Goal: Task Accomplishment & Management: Manage account settings

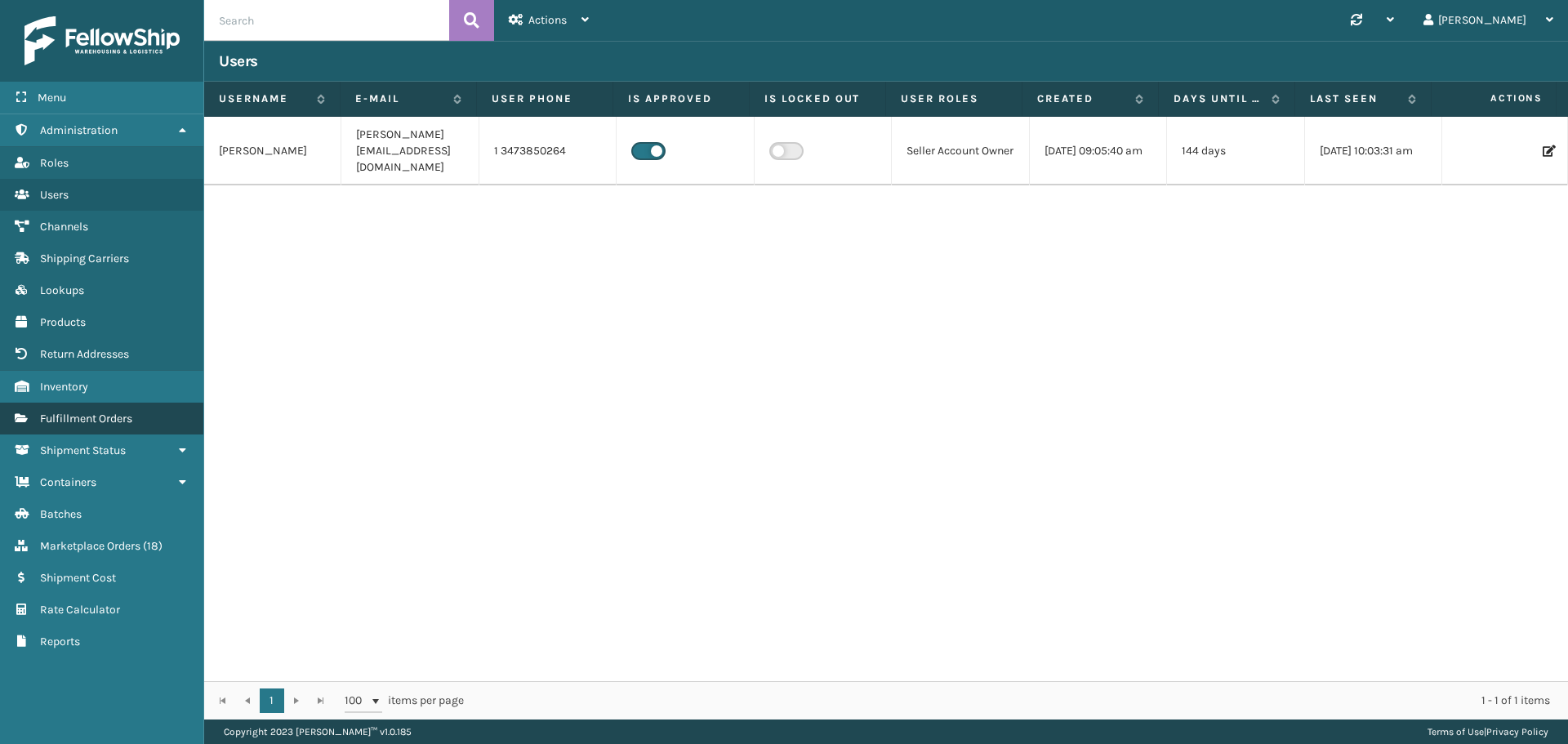
click at [91, 409] on link "Fulfillment Orders" at bounding box center [101, 418] width 203 height 31
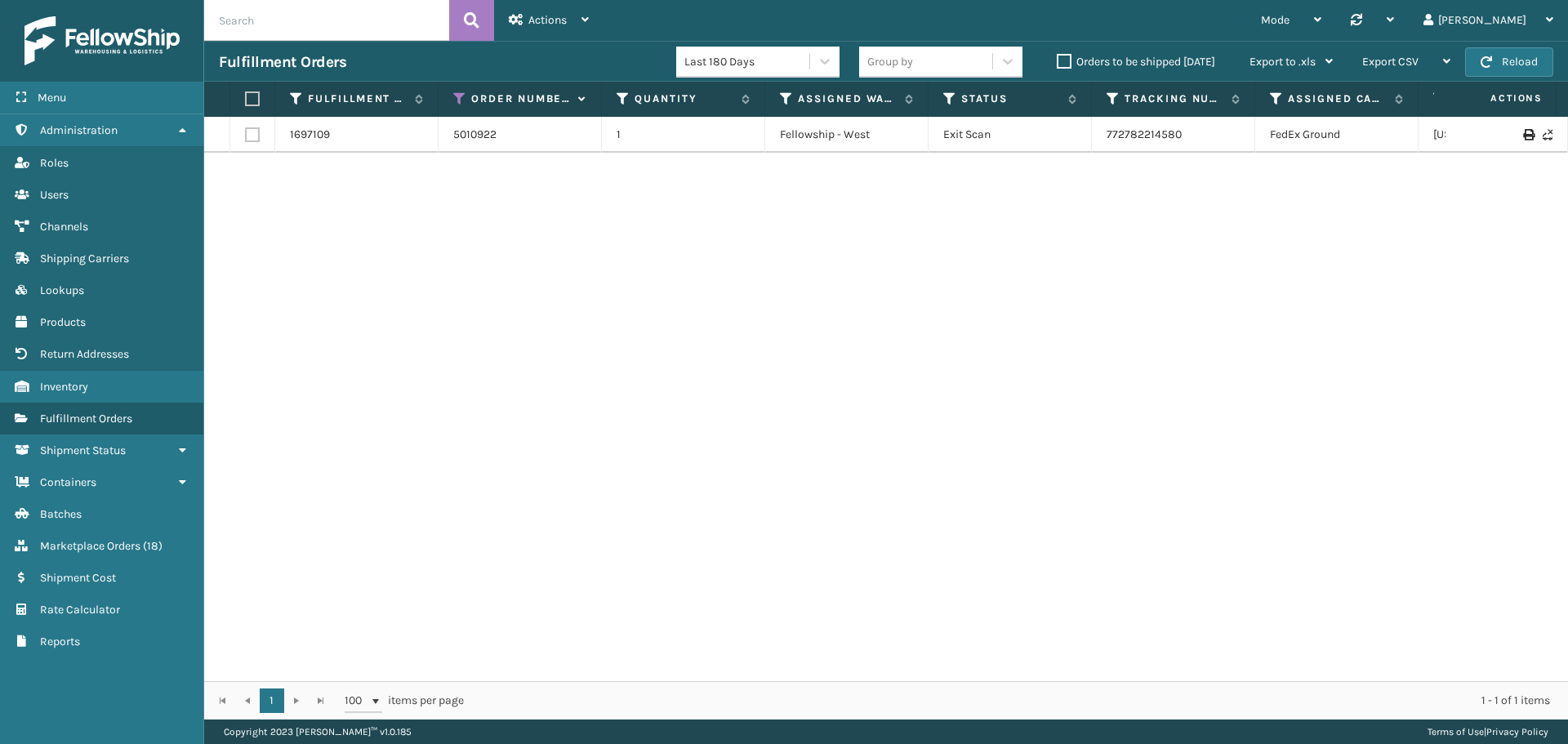
click at [452, 101] on th "Order Number" at bounding box center [520, 99] width 163 height 35
click at [458, 99] on icon at bounding box center [460, 98] width 13 height 14
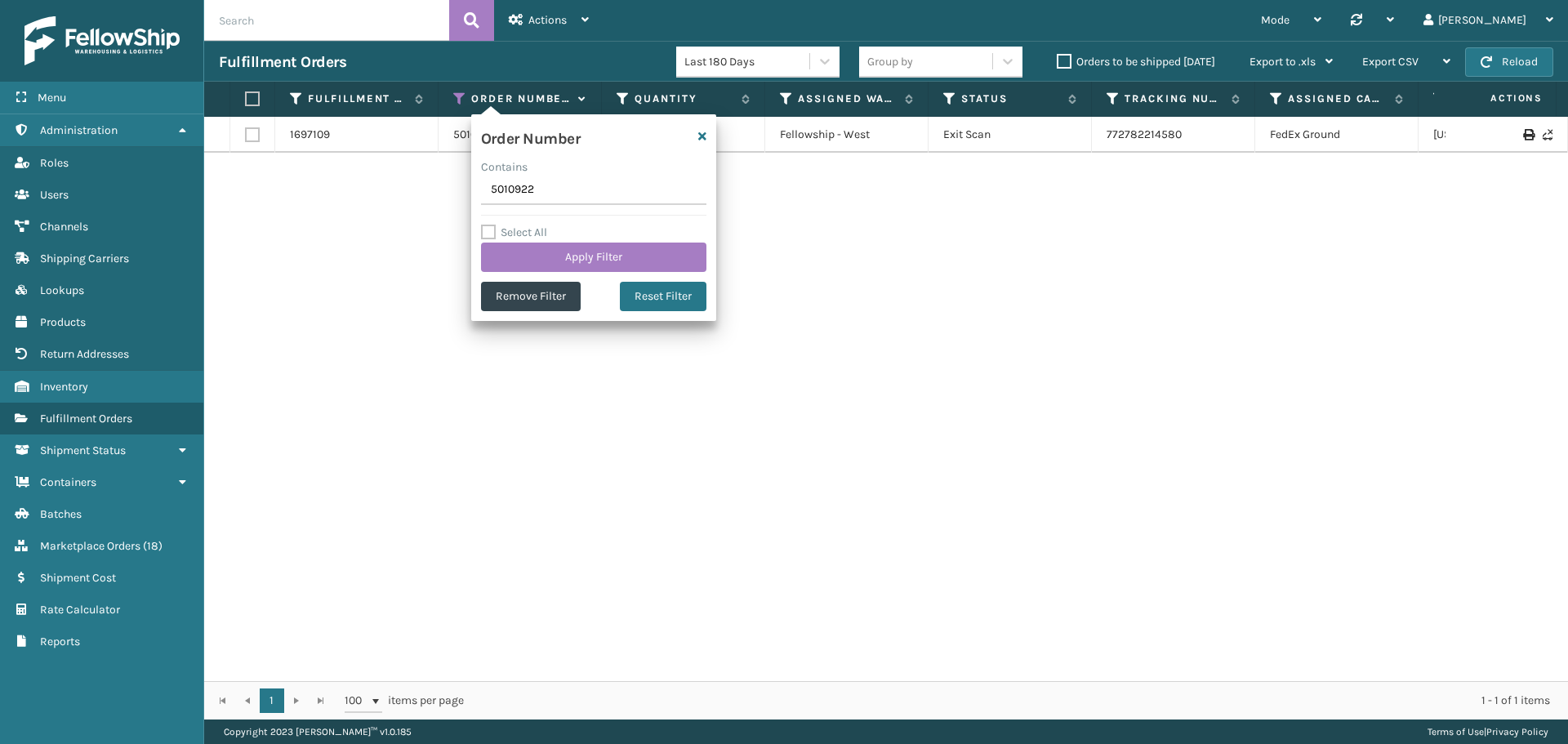
click at [586, 199] on input "5010922" at bounding box center [593, 190] width 226 height 30
type input "5017960"
click at [599, 256] on button "Apply Filter" at bounding box center [593, 257] width 226 height 30
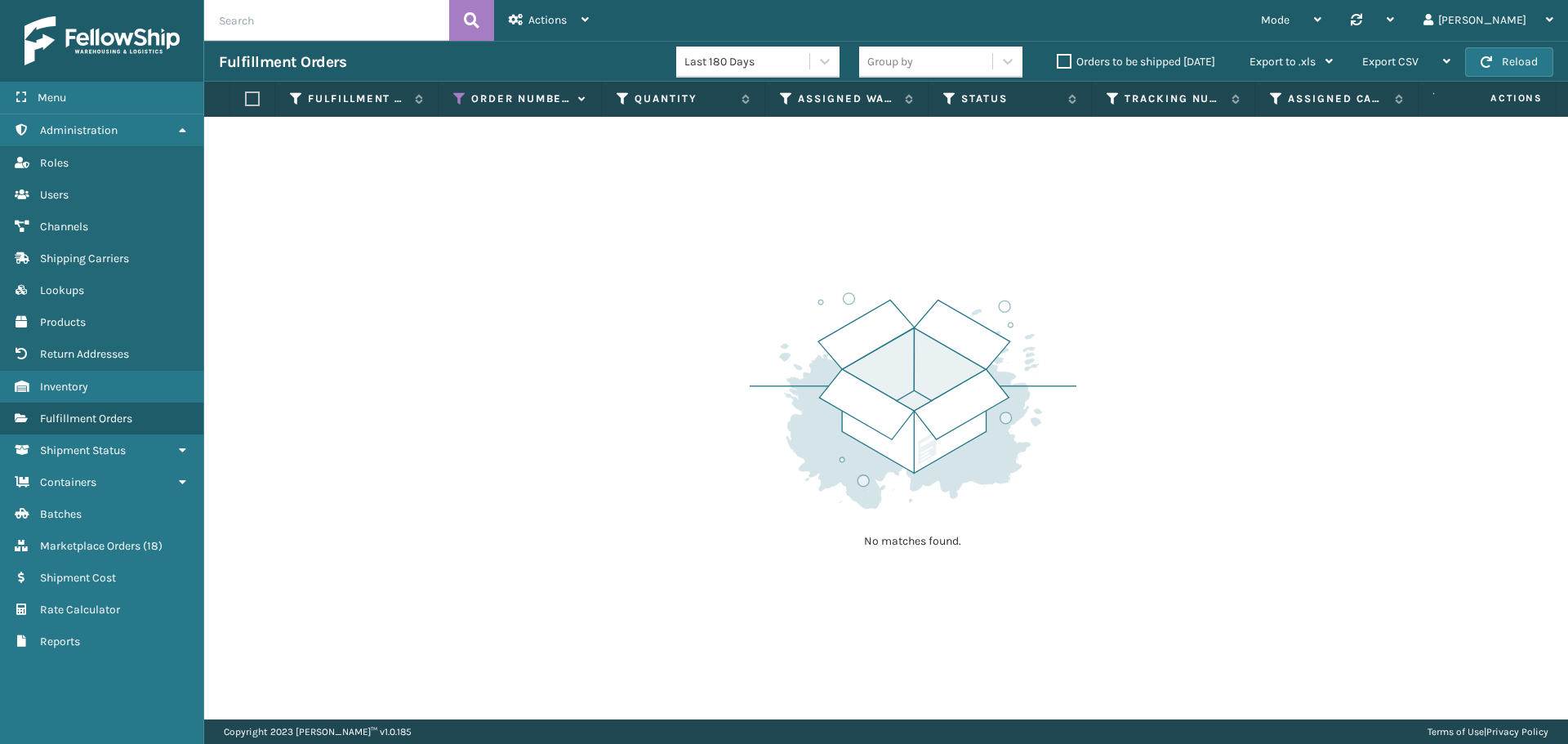
click at [1090, 60] on label "Orders to be shipped [DATE]" at bounding box center [1136, 61] width 158 height 14
click at [1058, 60] on input "Orders to be shipped [DATE]" at bounding box center [1057, 57] width 1 height 10
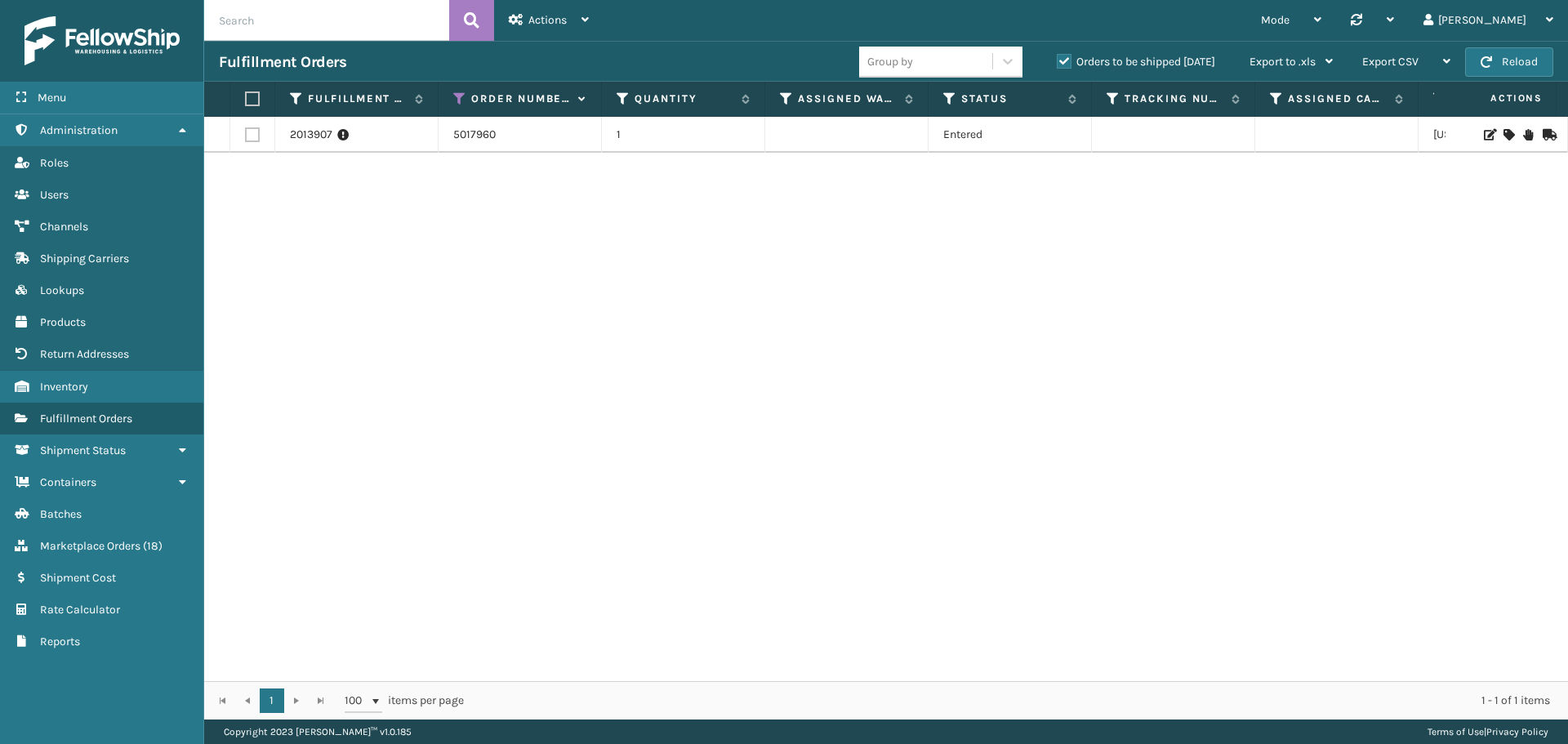
click at [489, 139] on link "5017960" at bounding box center [475, 134] width 43 height 16
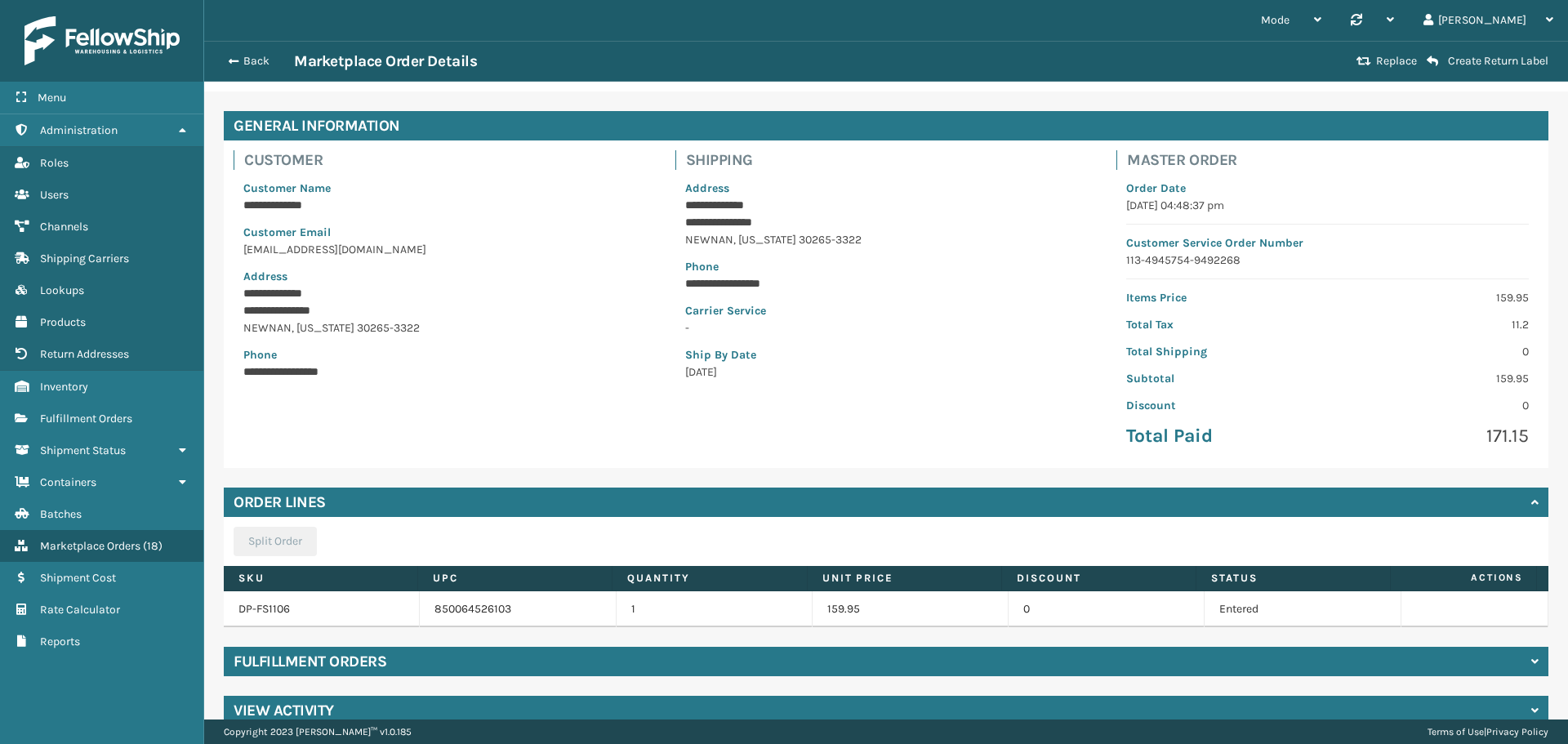
scroll to position [72, 0]
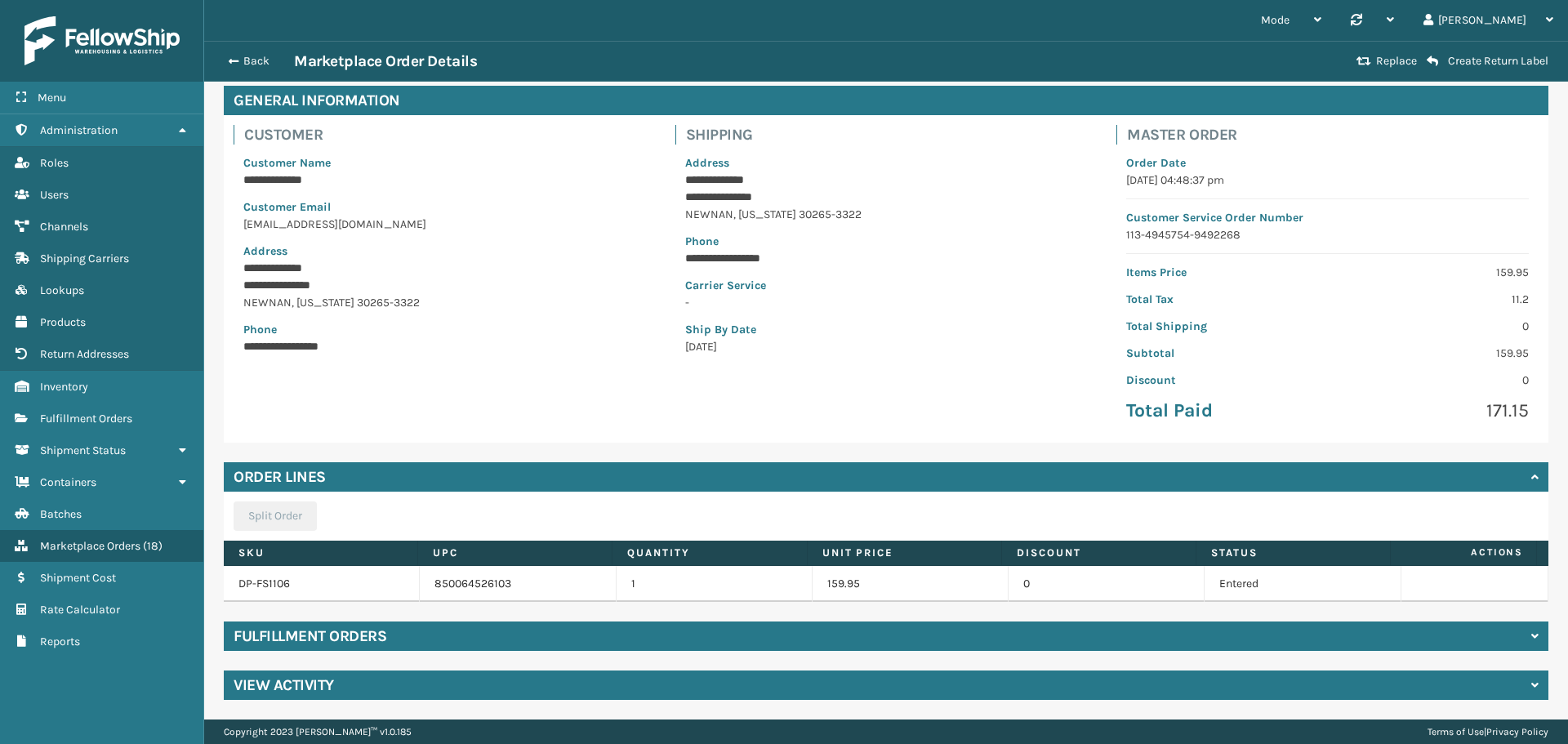
click at [415, 643] on div "Fulfillment Orders" at bounding box center [886, 636] width 1325 height 30
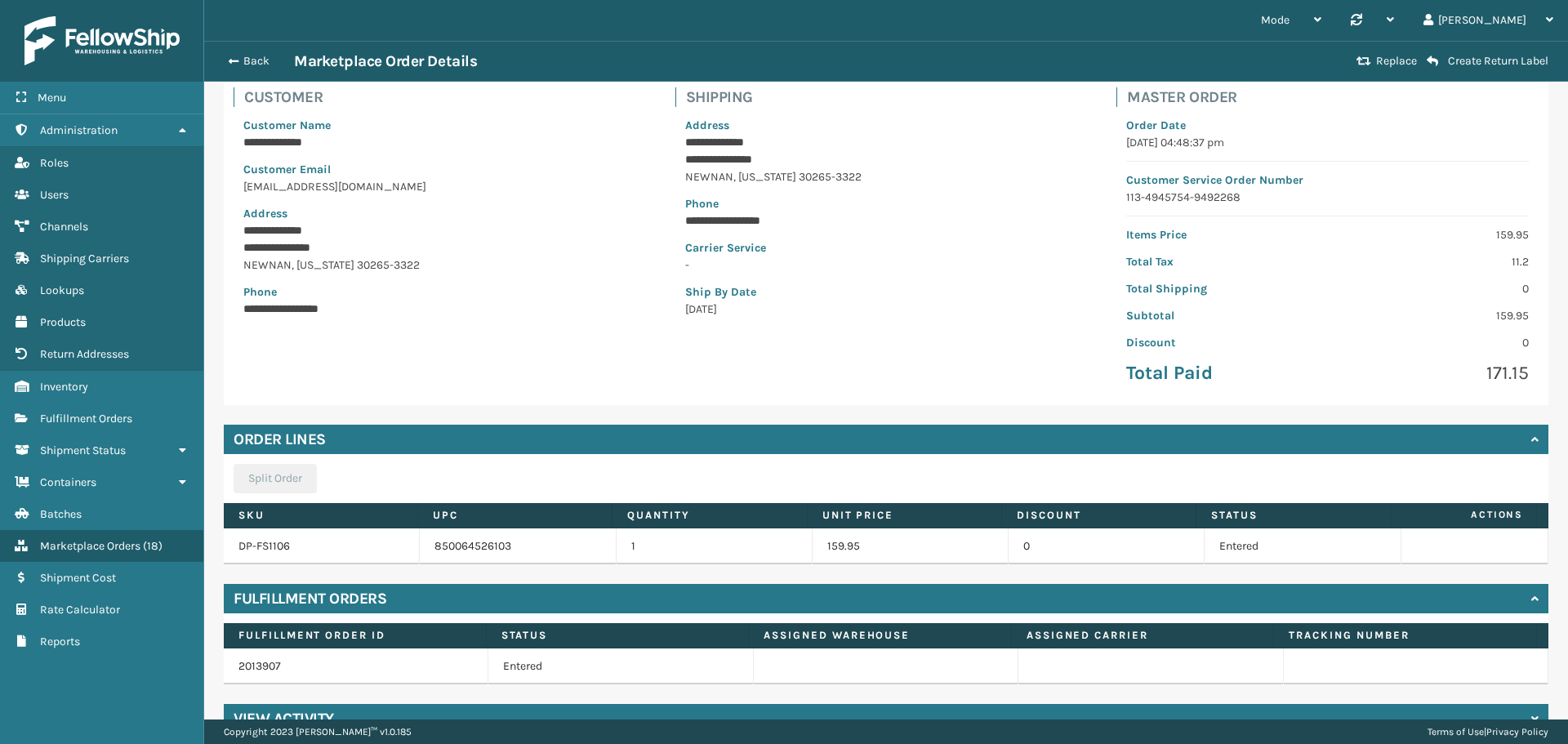
scroll to position [143, 0]
